Goal: Check status: Check status

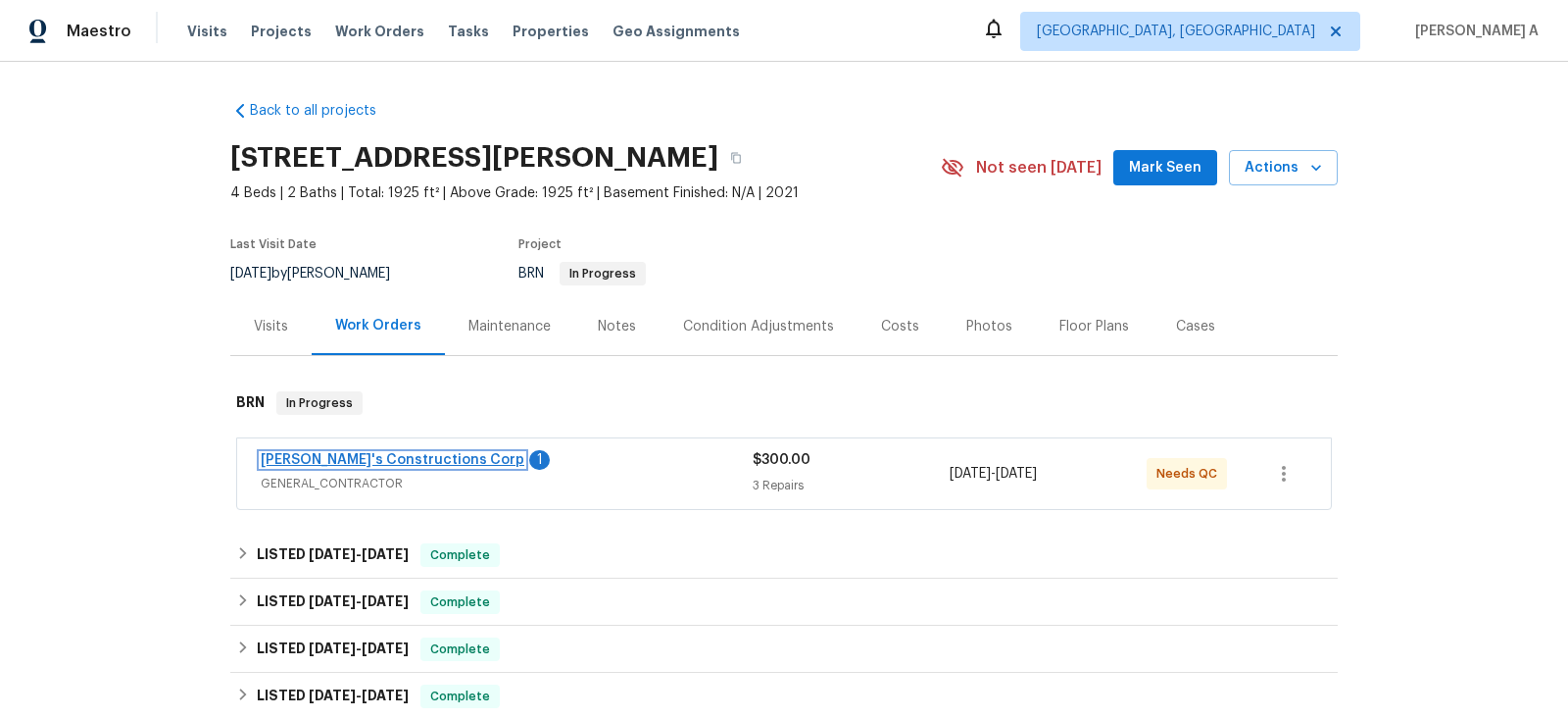
click at [423, 457] on link "[PERSON_NAME]'s Constructions Corp" at bounding box center [393, 460] width 263 height 14
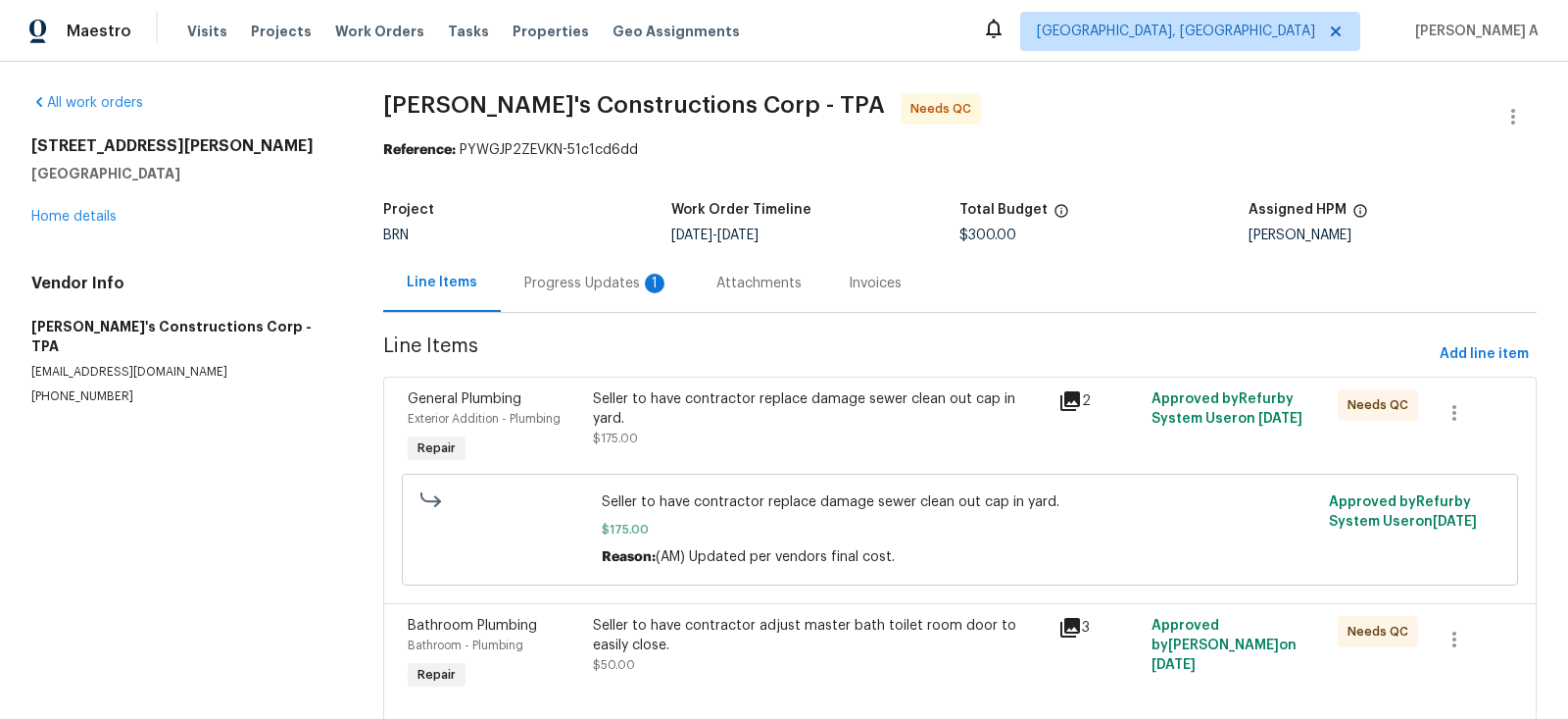
click at [552, 283] on div "Progress Updates 1" at bounding box center [597, 283] width 146 height 20
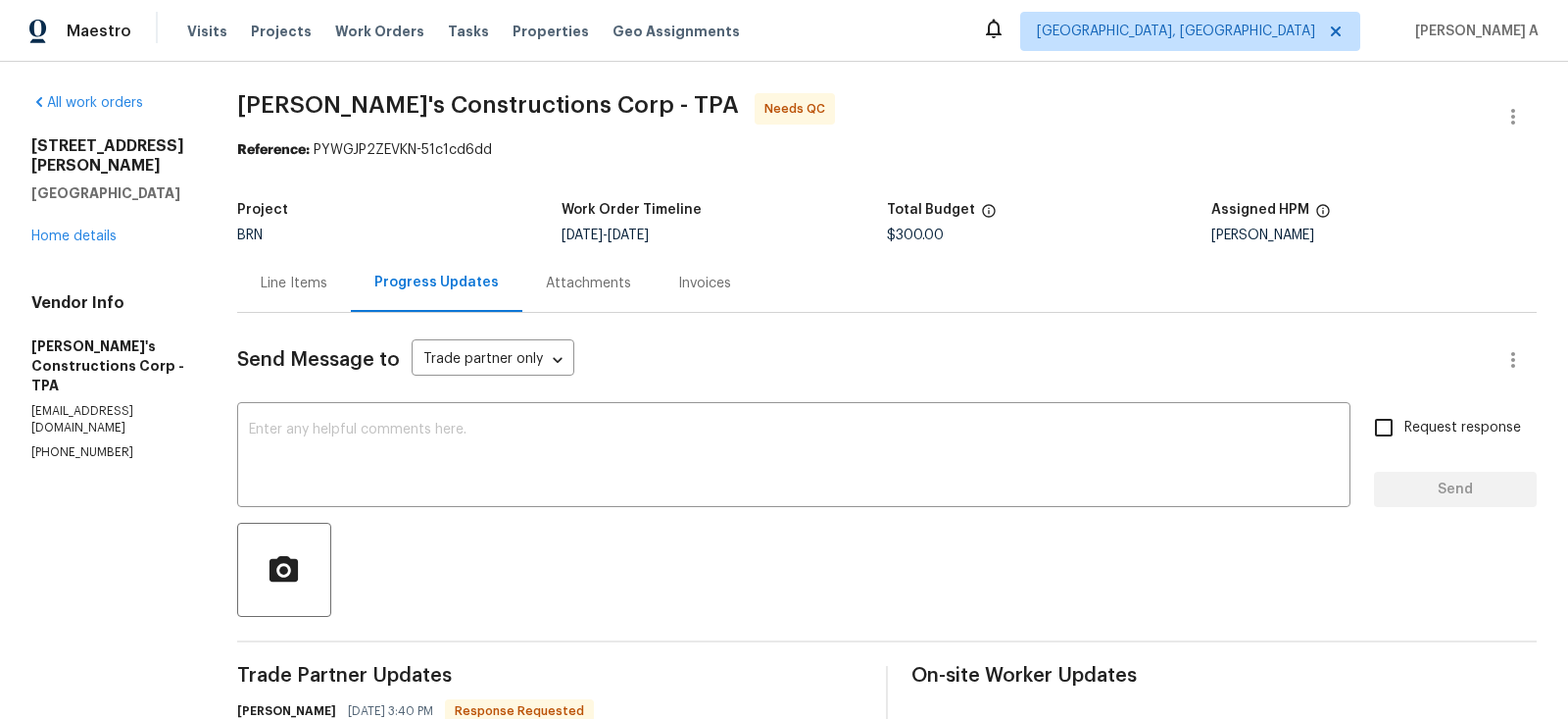
click at [320, 278] on div "Line Items" at bounding box center [294, 283] width 67 height 20
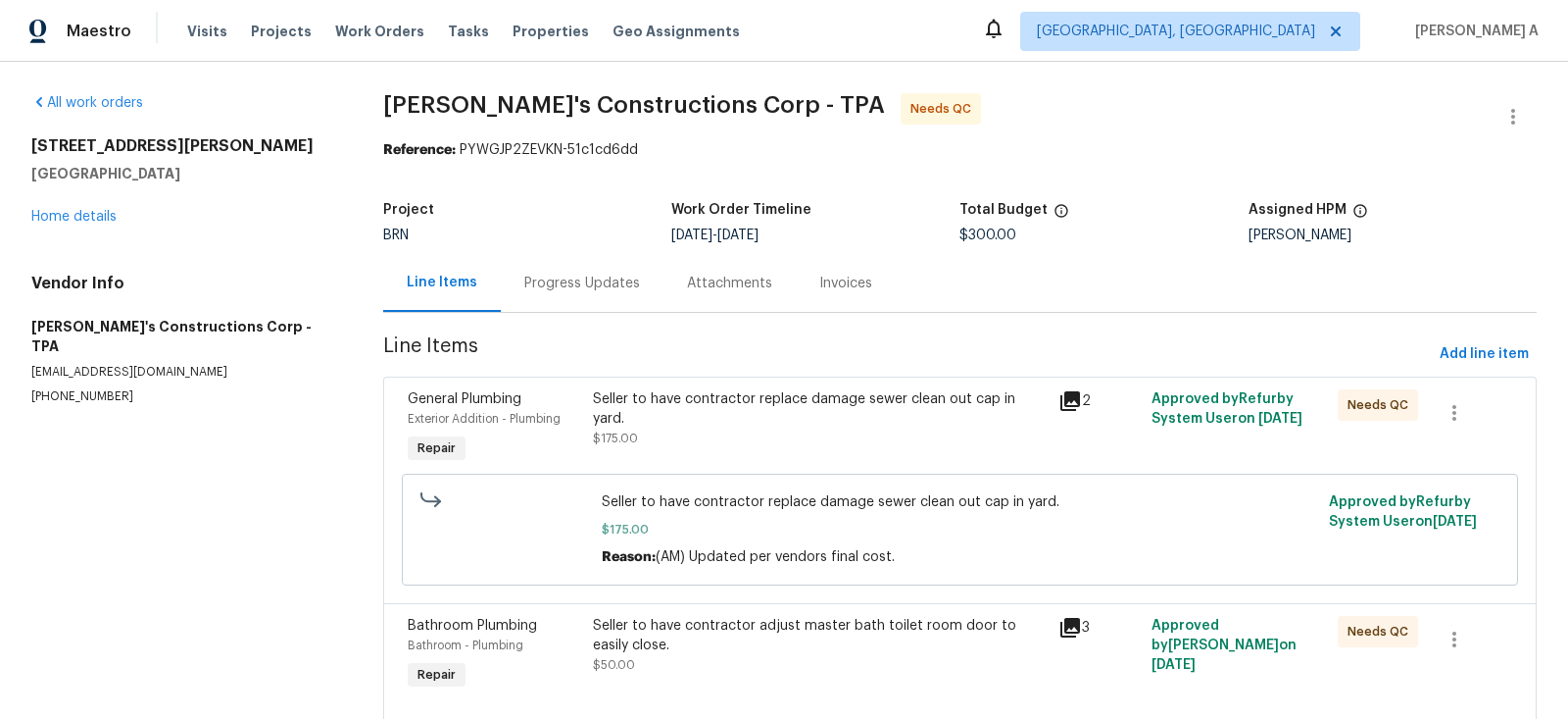
click at [560, 296] on div "Progress Updates" at bounding box center [581, 283] width 162 height 58
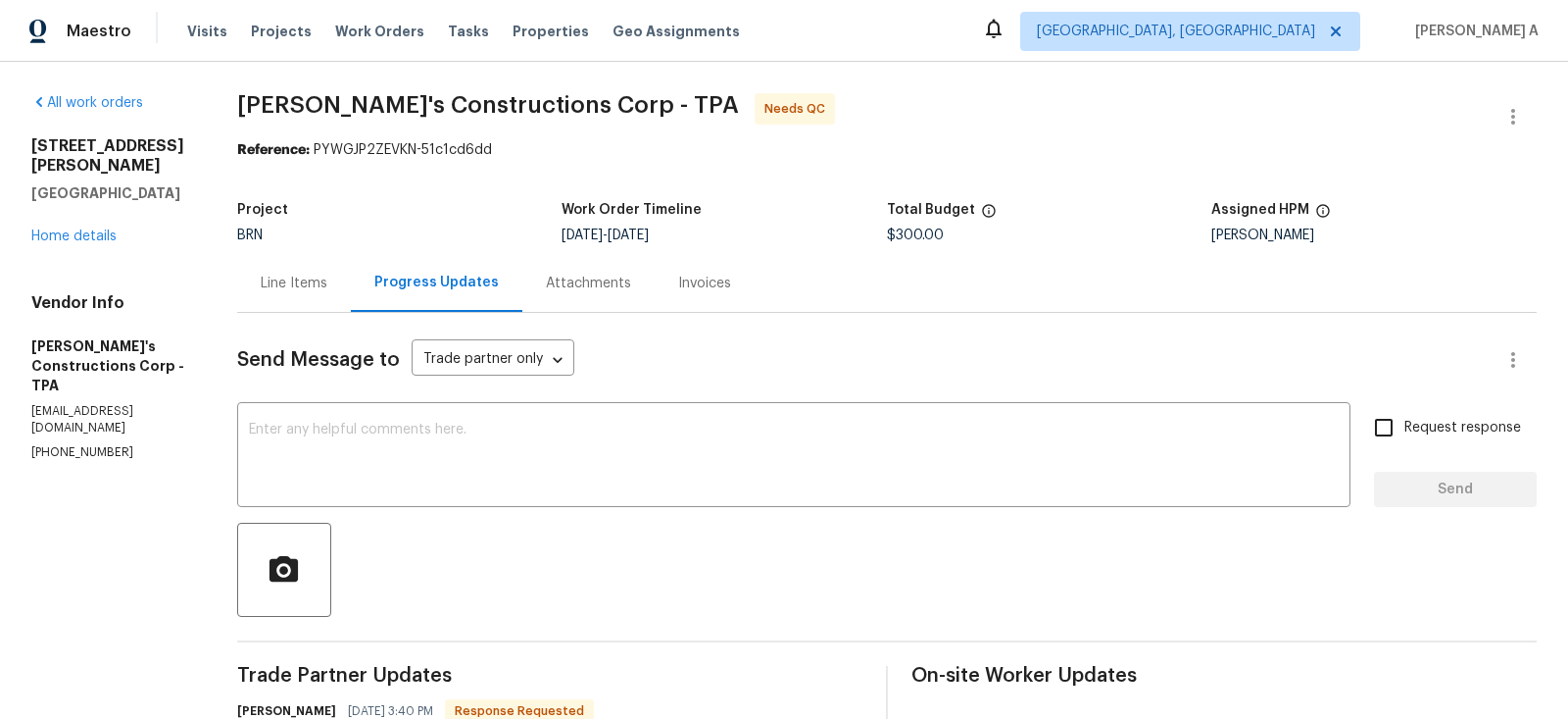
click at [317, 274] on div "Line Items" at bounding box center [294, 283] width 67 height 20
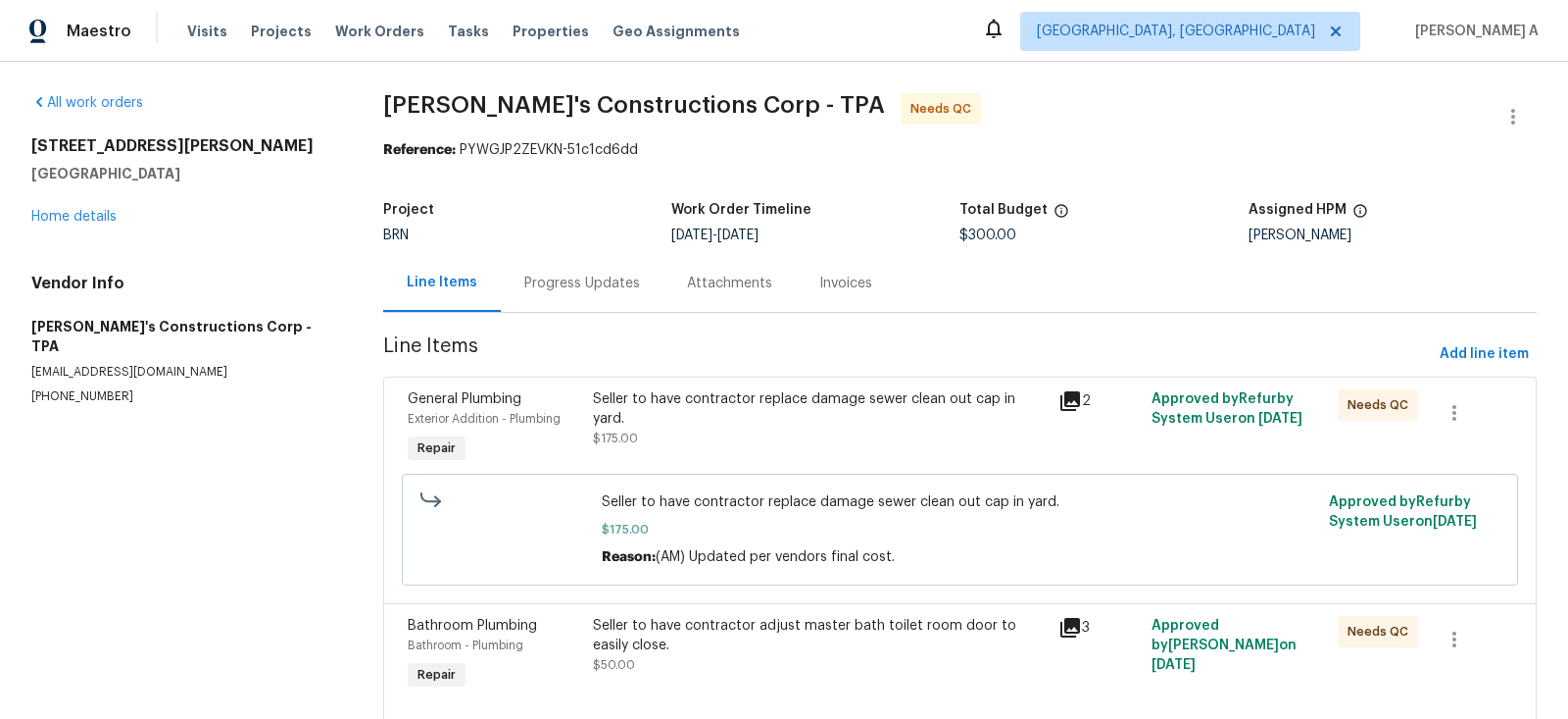
click at [526, 290] on div "Progress Updates" at bounding box center [582, 283] width 116 height 20
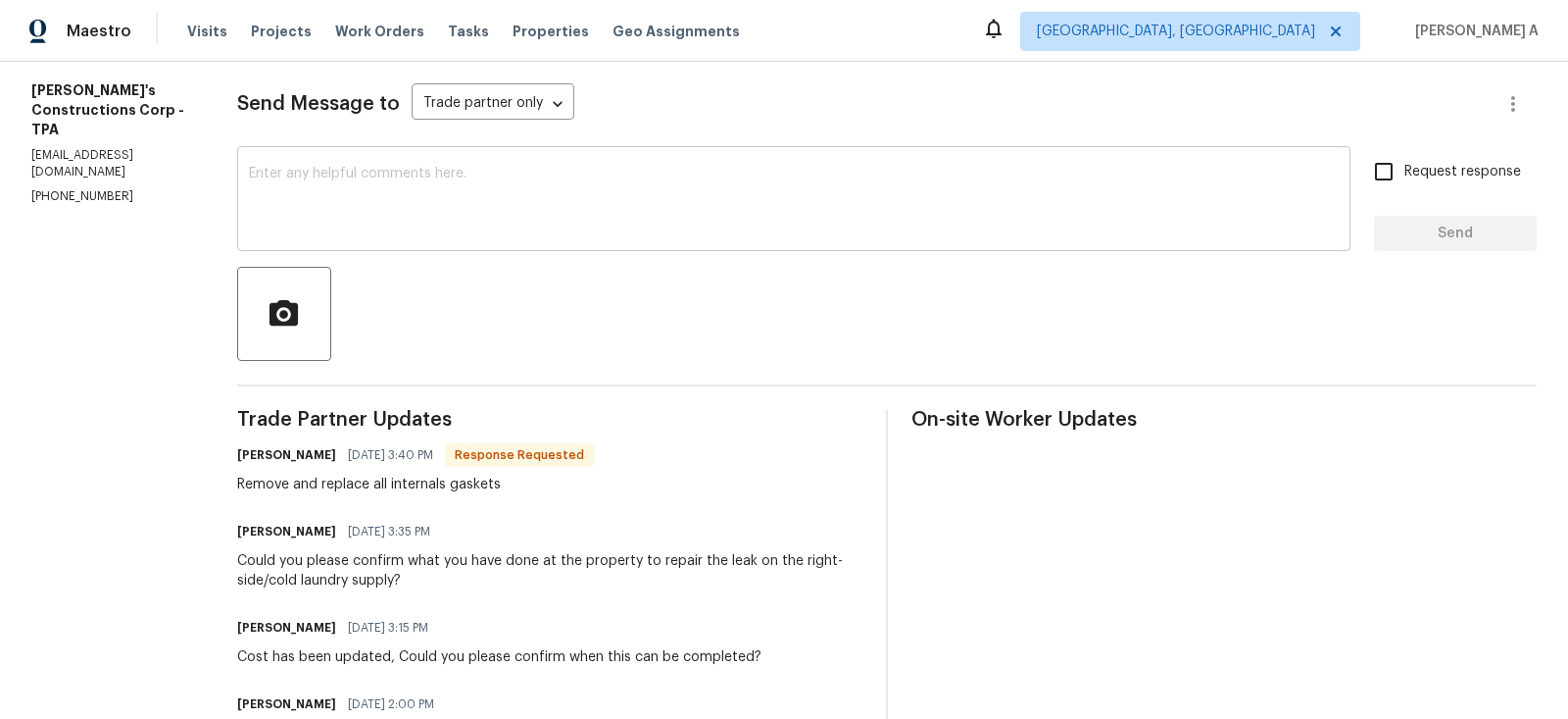
scroll to position [338, 0]
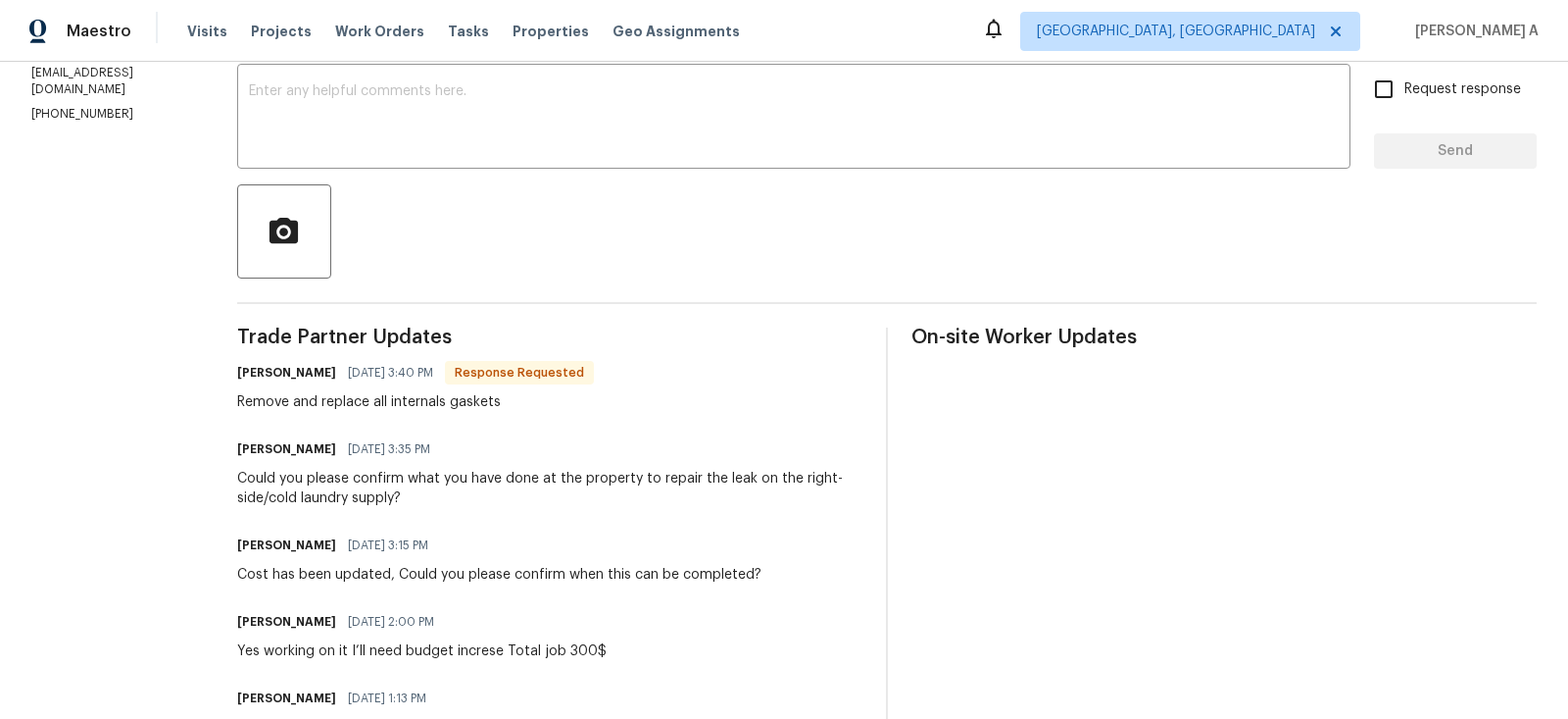
drag, startPoint x: 268, startPoint y: 448, endPoint x: 387, endPoint y: 448, distance: 119.0
click at [387, 448] on div "All work orders [STREET_ADDRESS][PERSON_NAME] Home details Vendor Info [PERSON_…" at bounding box center [784, 402] width 1568 height 1357
copy h6 "[PERSON_NAME]"
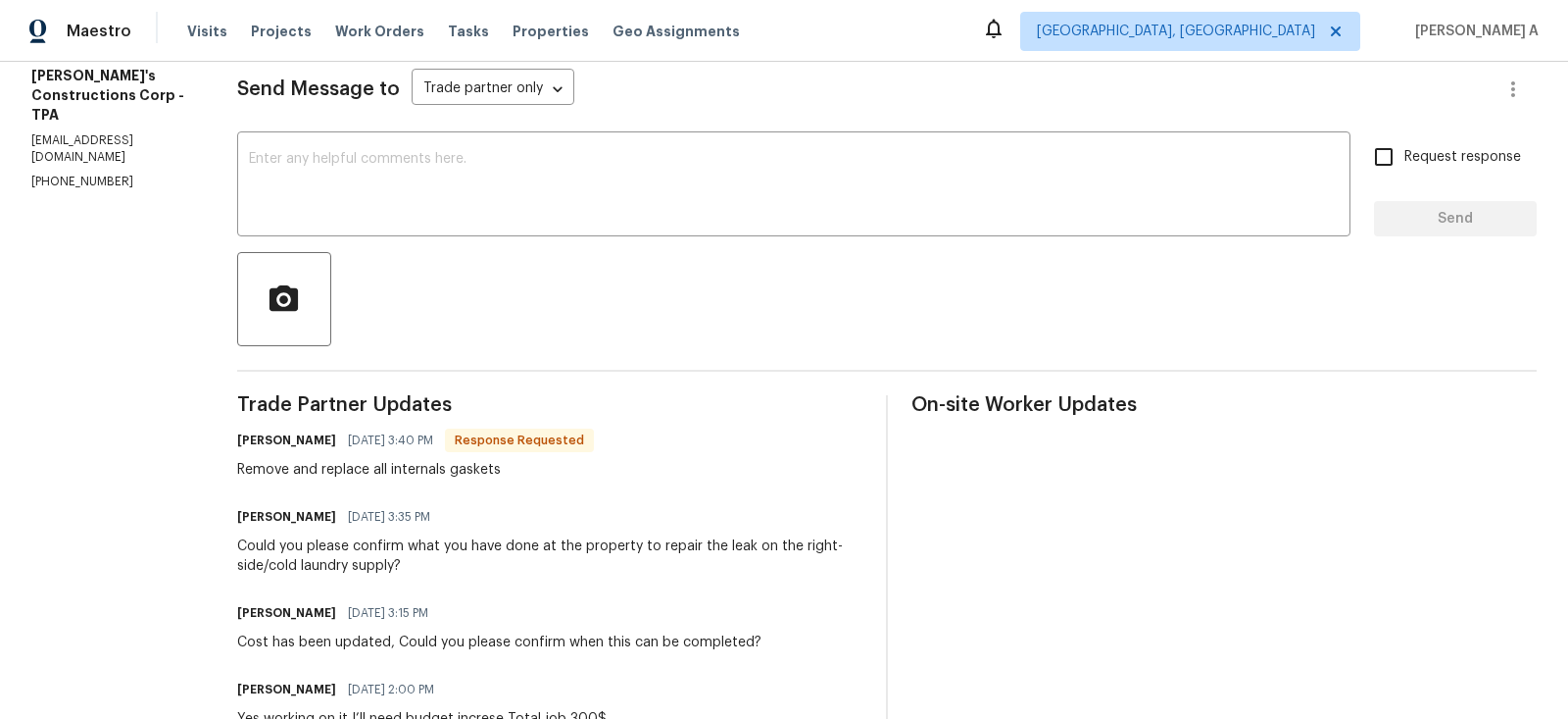
scroll to position [0, 0]
